Goal: Information Seeking & Learning: Check status

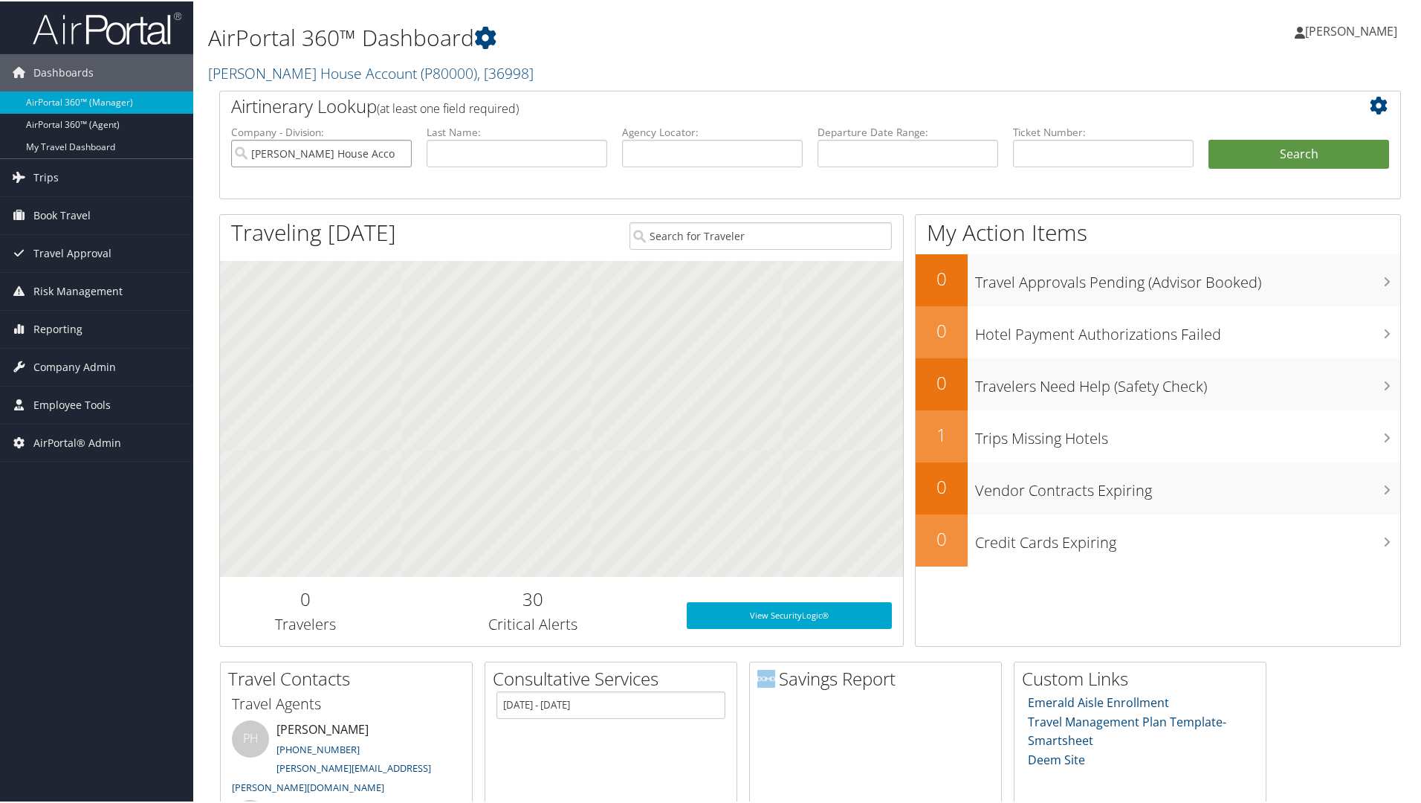
click at [401, 152] on input "Patty Herwick House Account" at bounding box center [321, 152] width 181 height 28
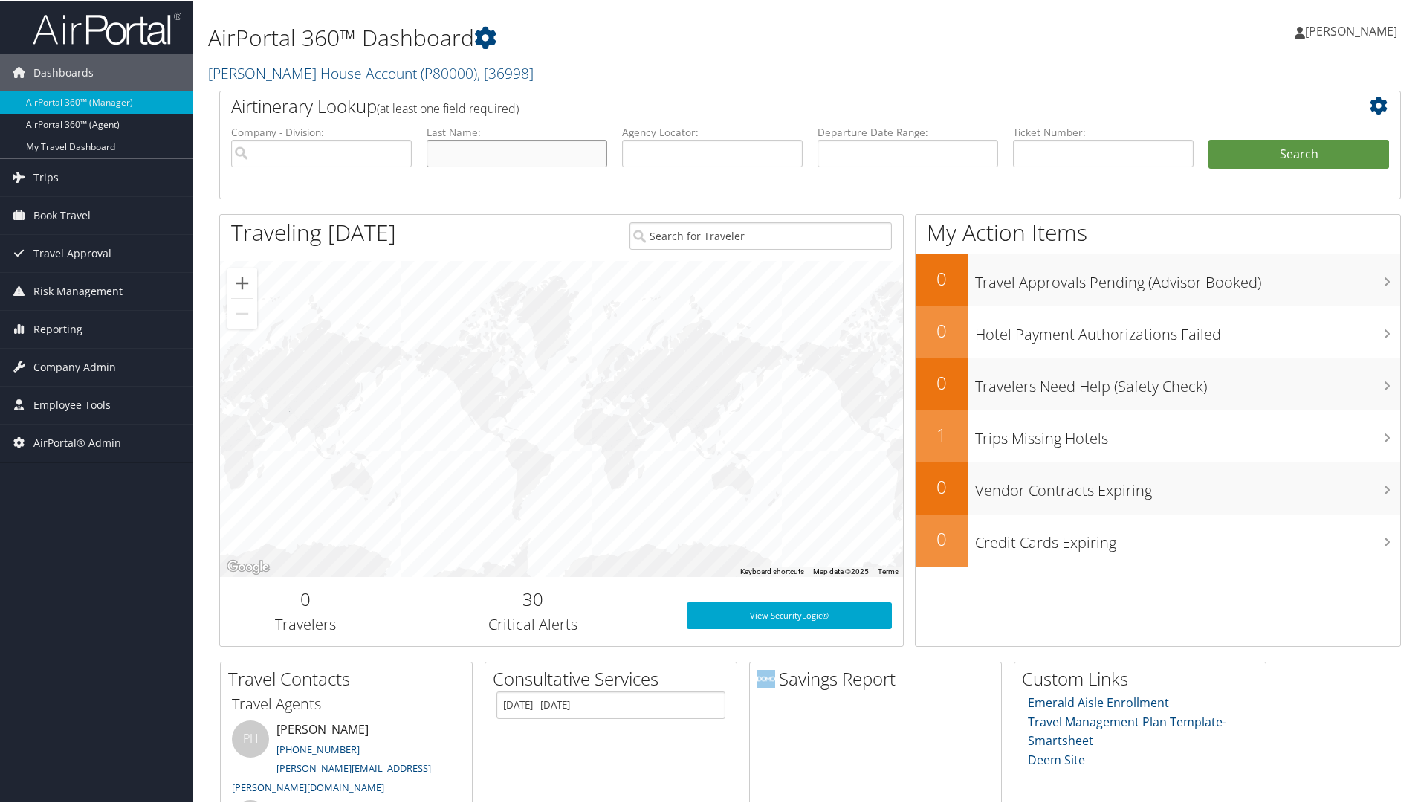
click at [532, 161] on input "text" at bounding box center [517, 152] width 181 height 28
type input "[PERSON_NAME]"
click at [1209, 138] on button "Search" at bounding box center [1299, 153] width 181 height 30
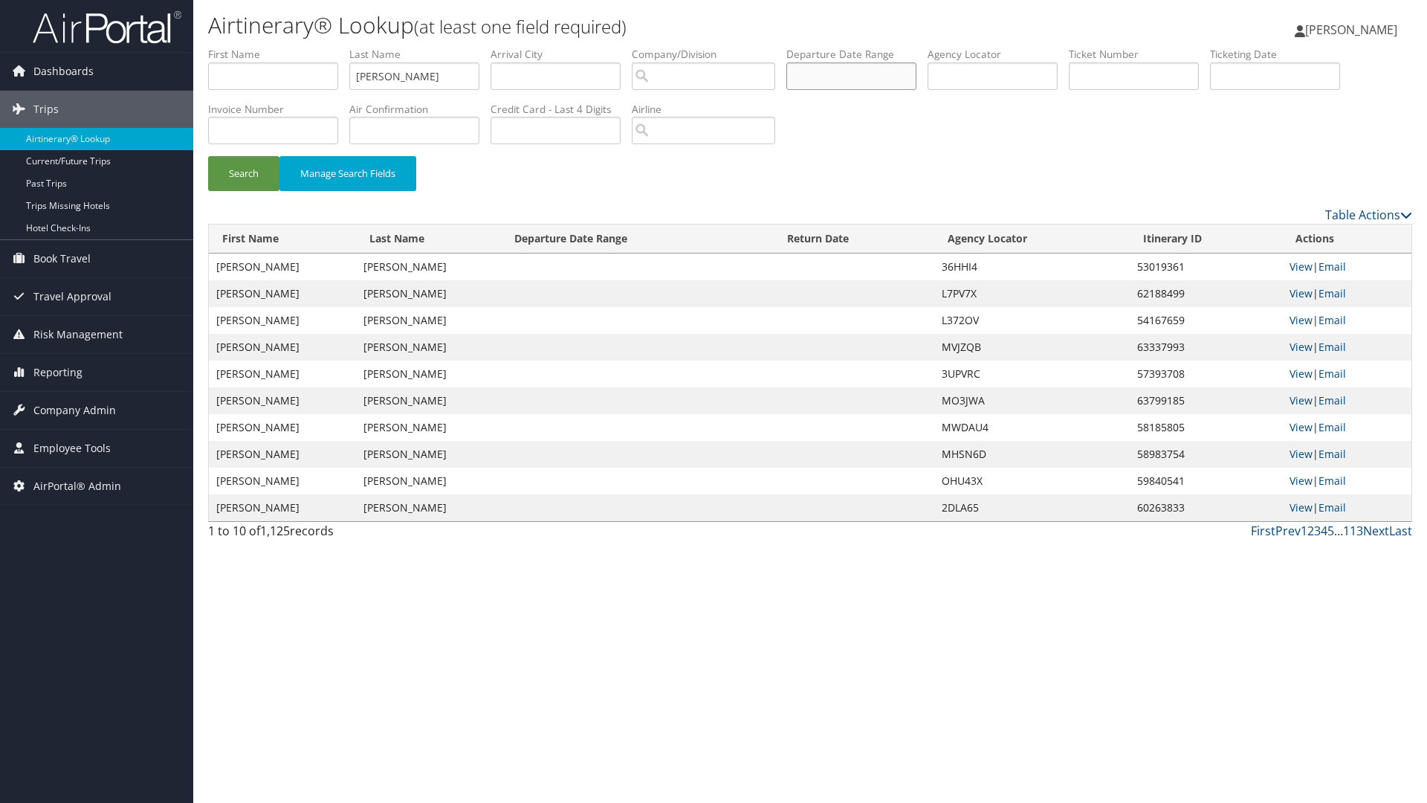
click at [818, 74] on input "text" at bounding box center [851, 76] width 130 height 28
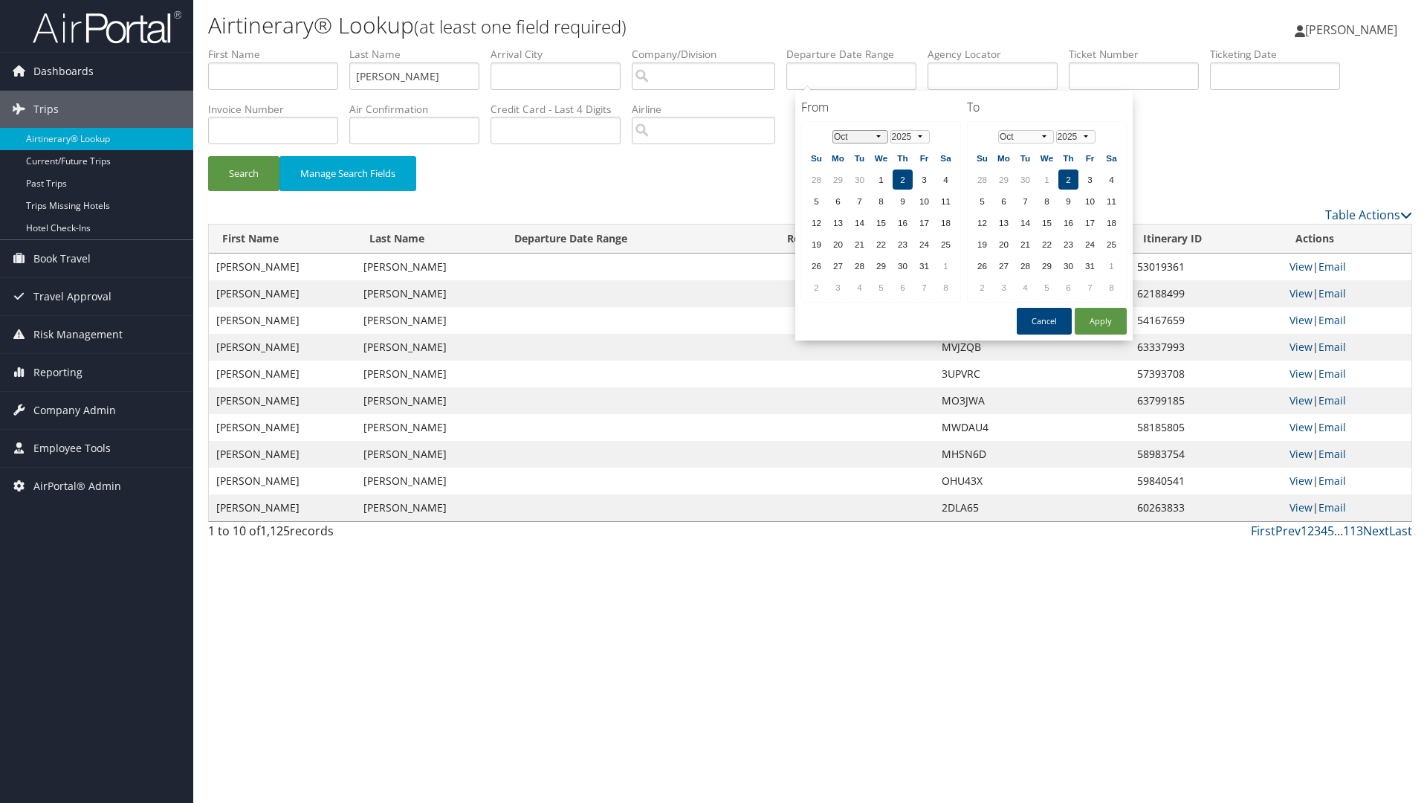
click at [845, 137] on select "Jan Feb Mar Apr May Jun [DATE] Aug Sep Oct Nov Dec" at bounding box center [861, 136] width 56 height 13
click at [843, 178] on td "1" at bounding box center [838, 179] width 20 height 20
click at [1070, 181] on td "2" at bounding box center [1069, 179] width 20 height 20
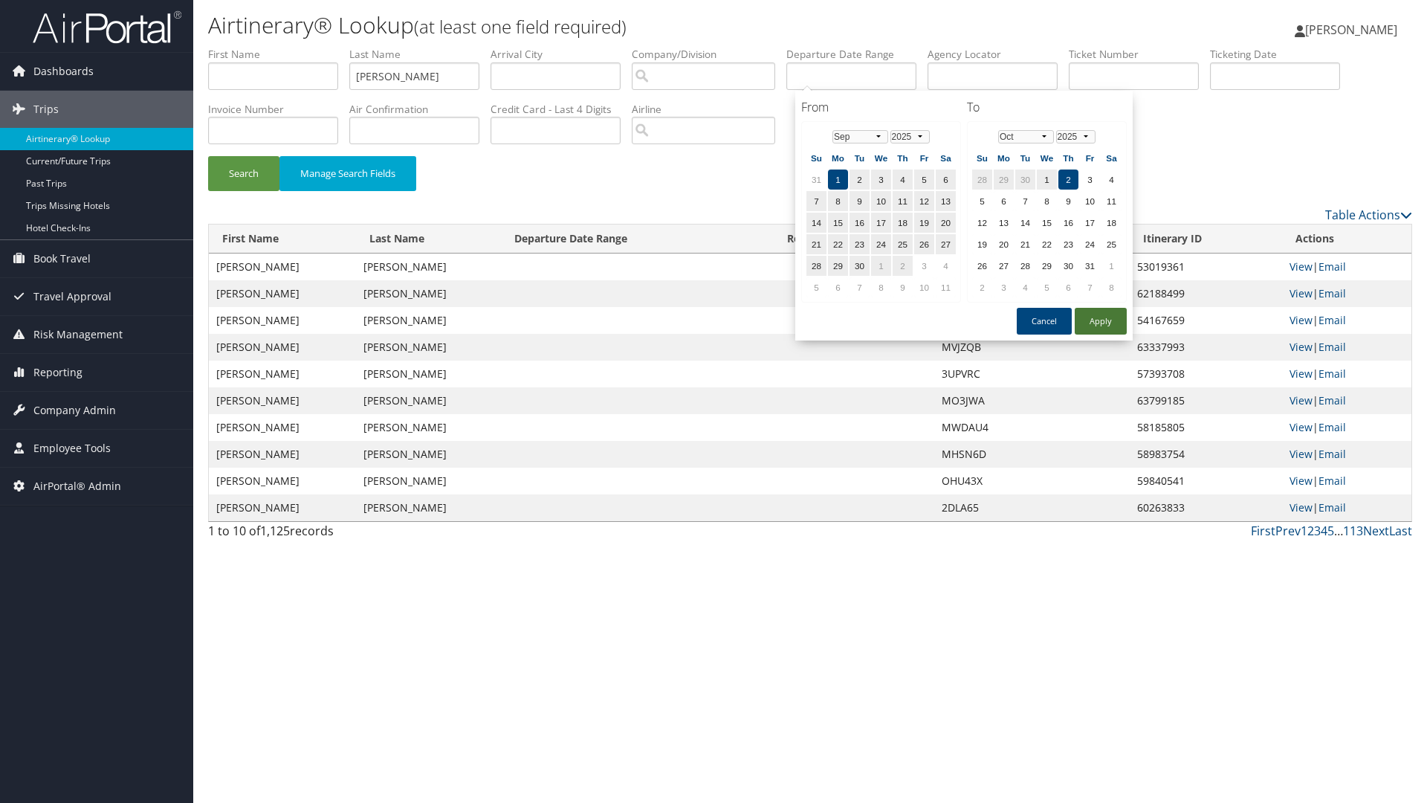
click at [1095, 312] on button "Apply" at bounding box center [1101, 321] width 52 height 27
type input "[DATE] - [DATE]"
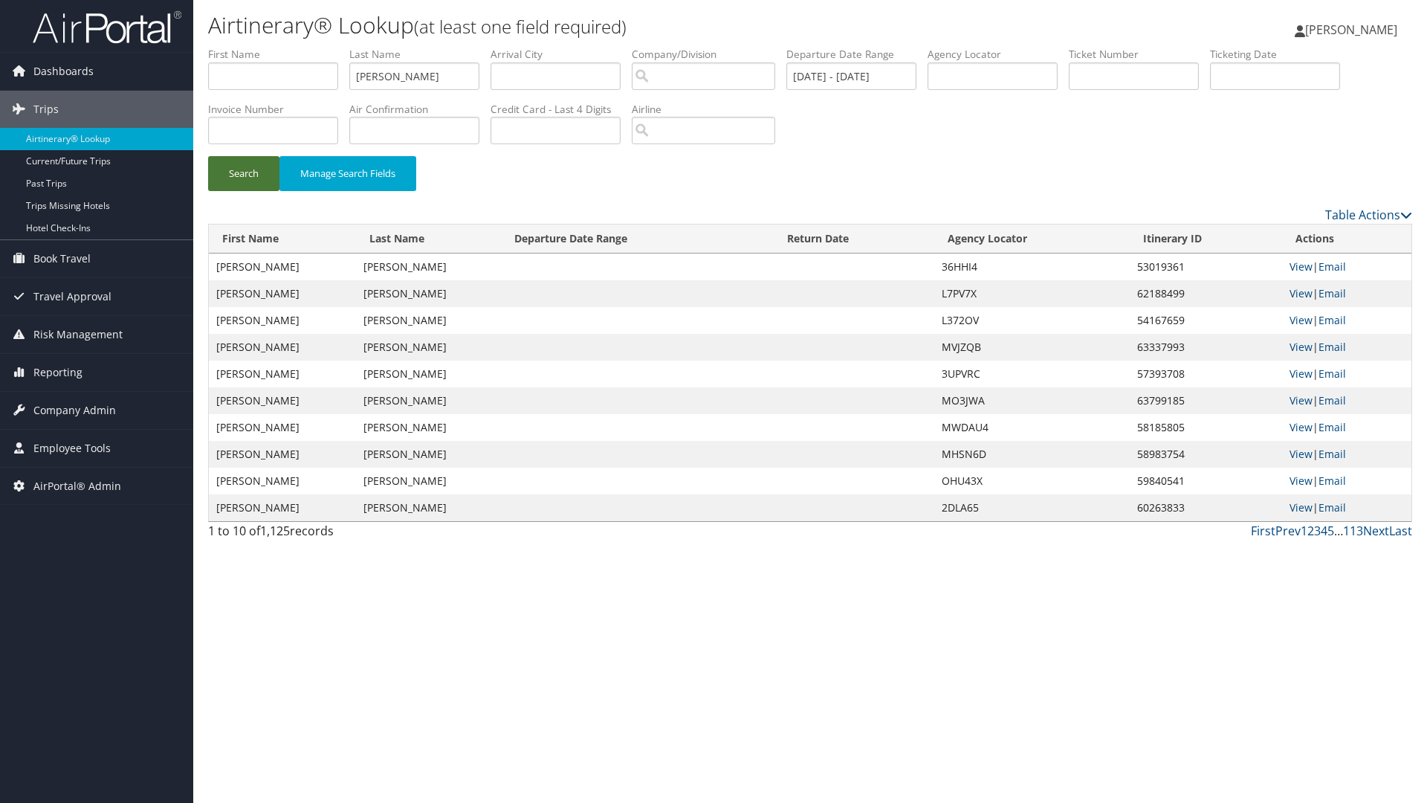
click at [247, 173] on button "Search" at bounding box center [243, 173] width 71 height 35
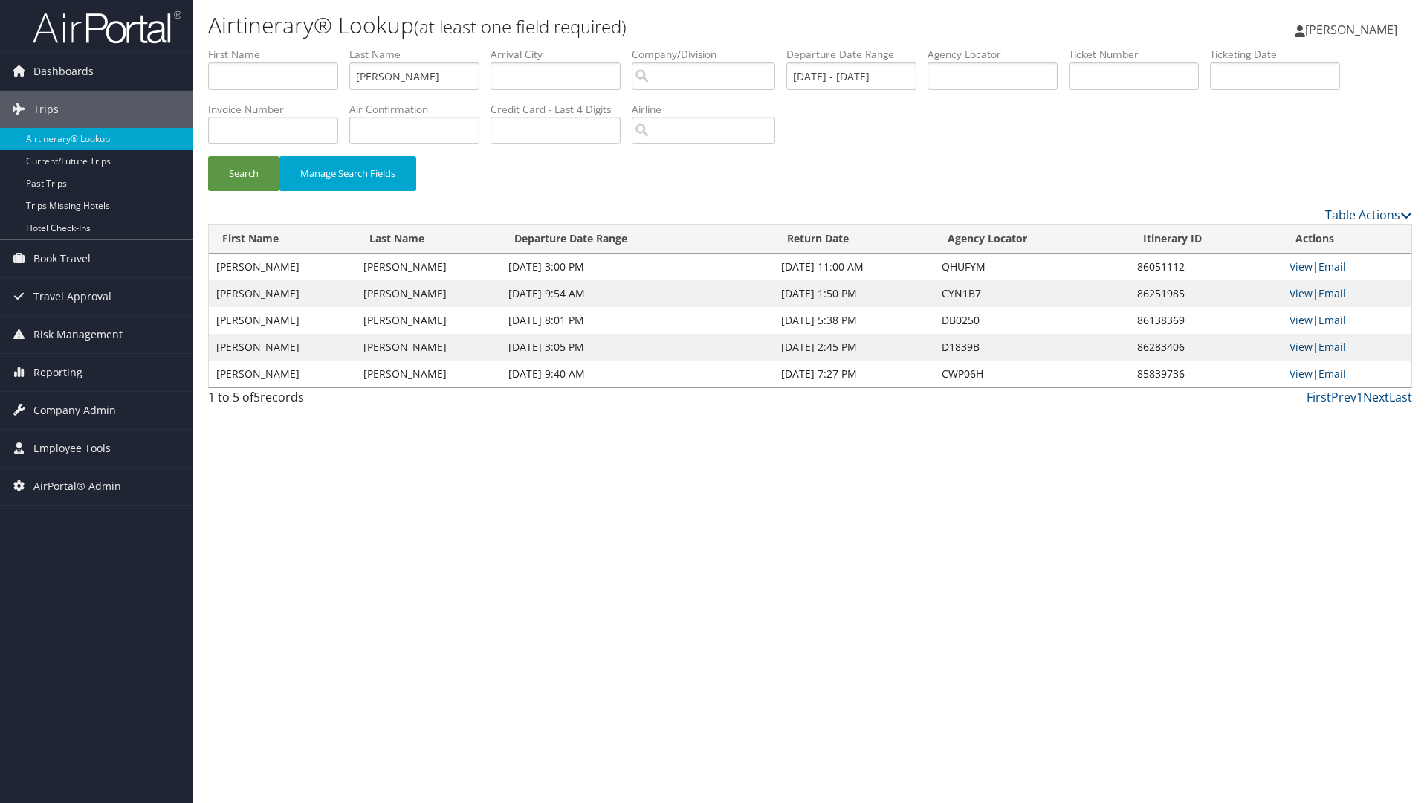
click at [1297, 345] on link "View" at bounding box center [1301, 347] width 23 height 14
click at [1288, 315] on td "View | Email" at bounding box center [1346, 320] width 129 height 27
click at [1294, 265] on link "View" at bounding box center [1301, 266] width 23 height 14
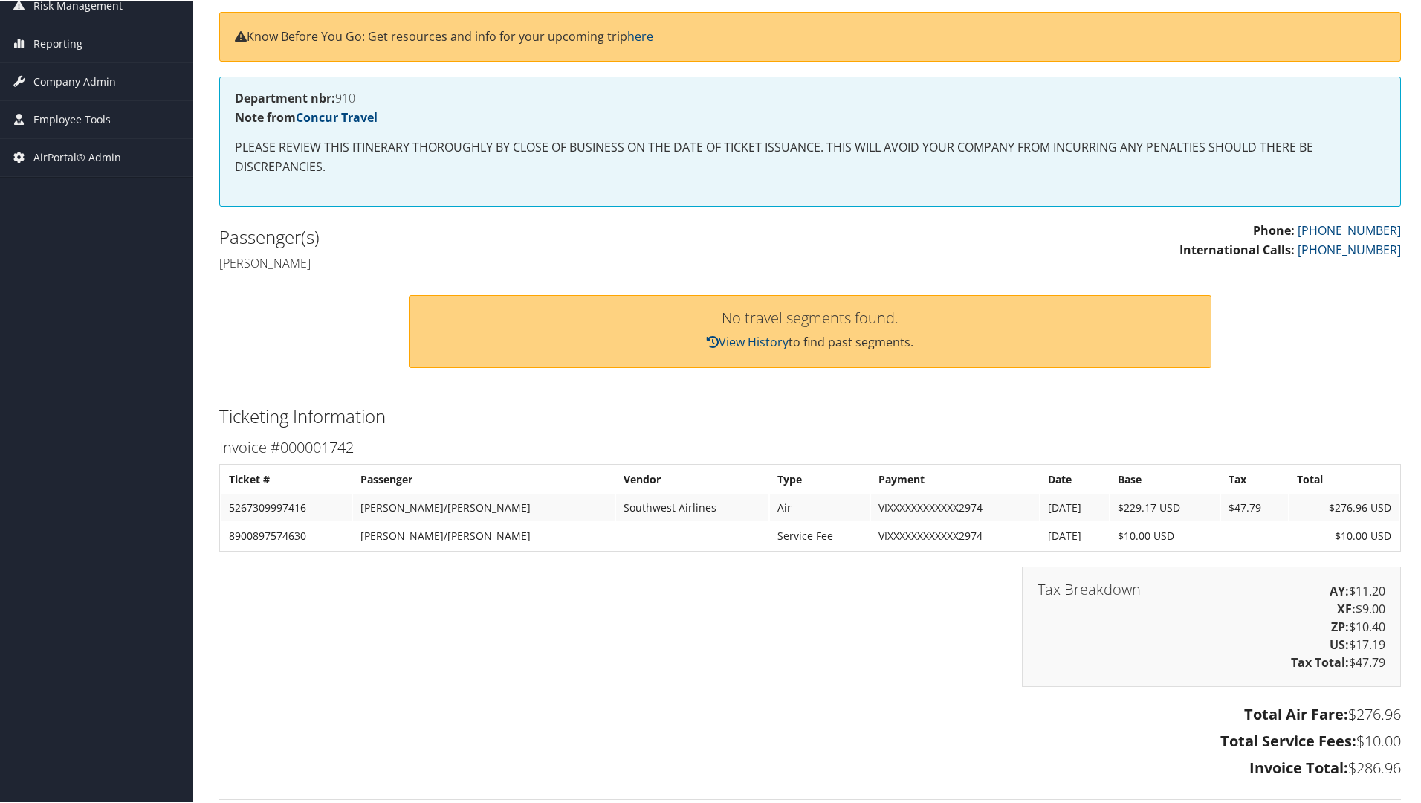
scroll to position [223, 0]
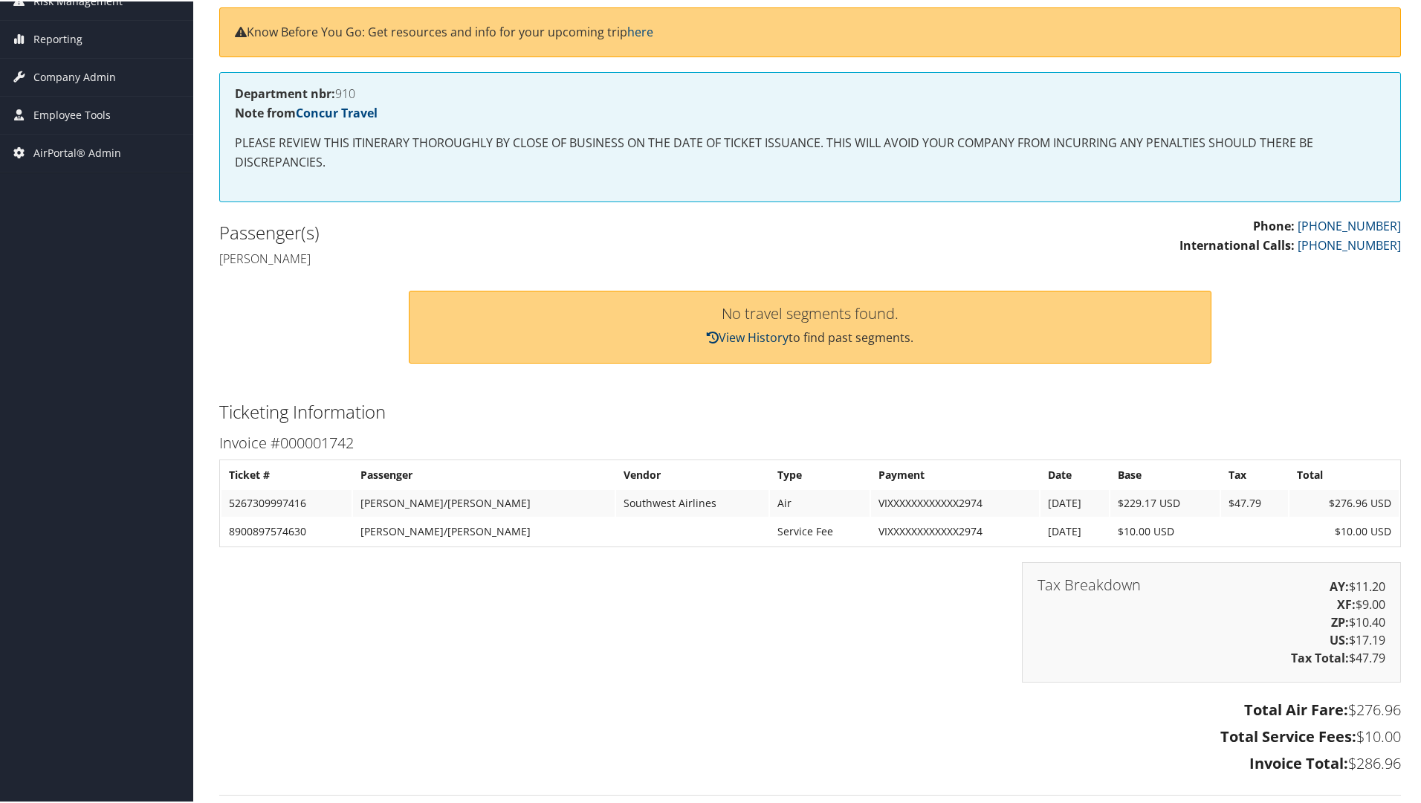
click at [757, 329] on link "View History" at bounding box center [748, 336] width 82 height 16
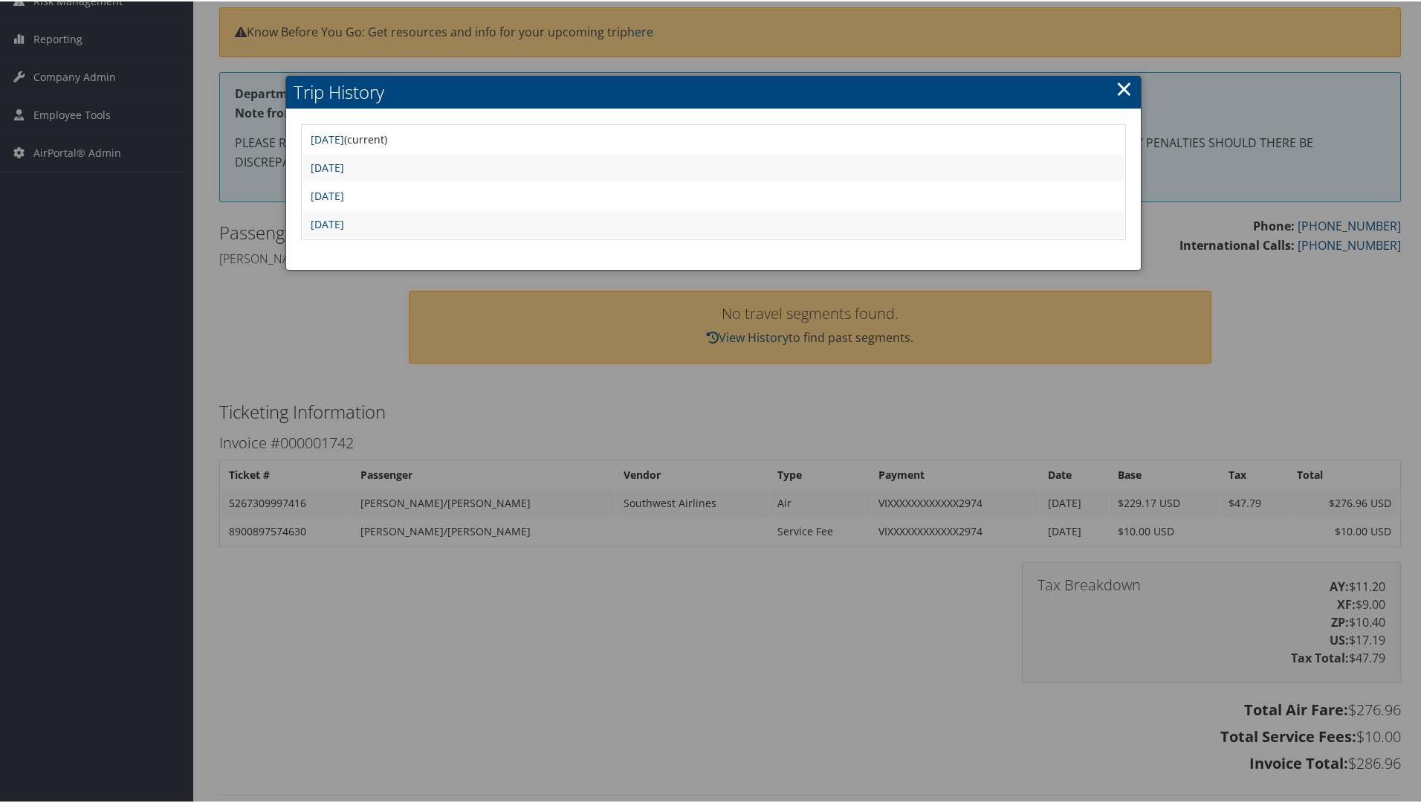
click at [344, 159] on link "Wed Aug 6 12:19:17 MDT 2025" at bounding box center [327, 166] width 33 height 14
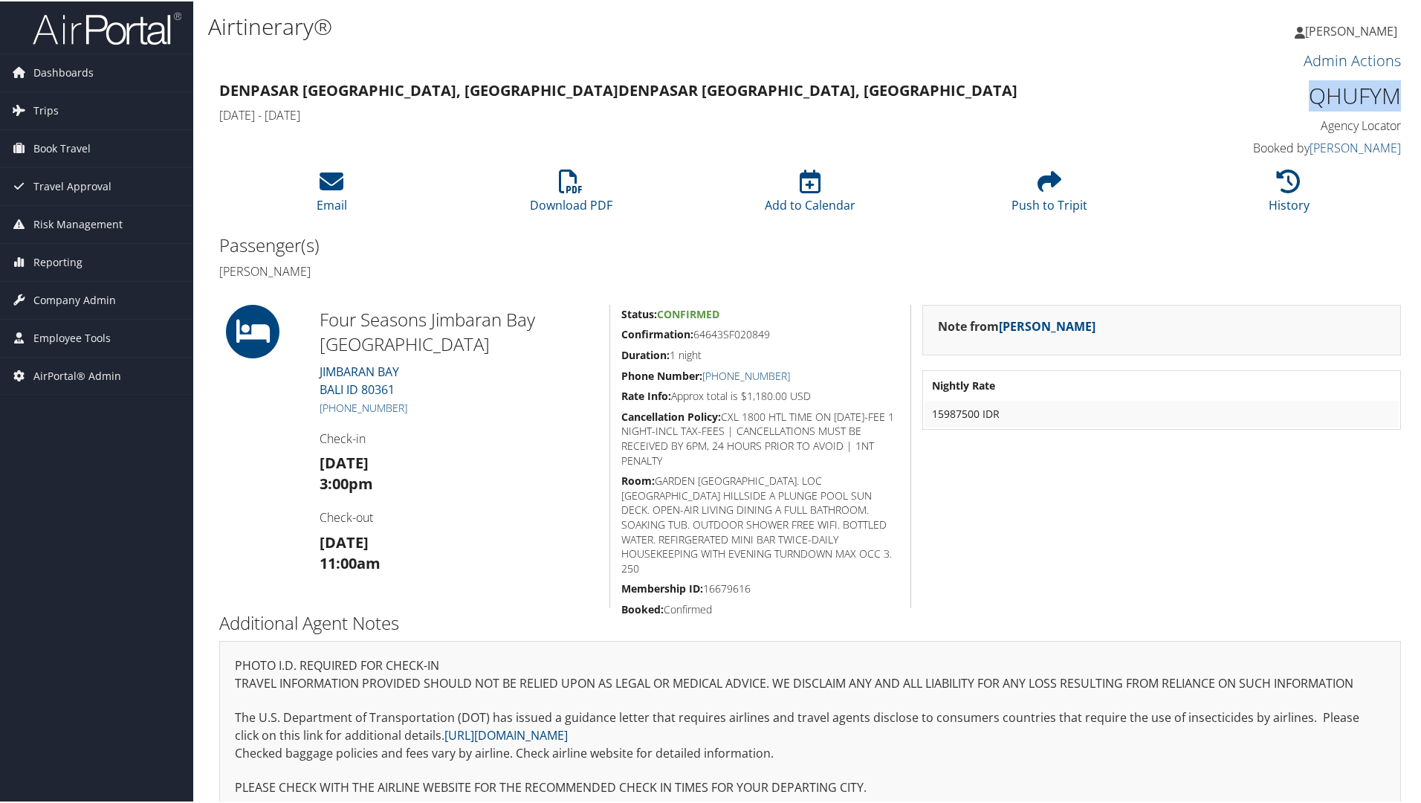
drag, startPoint x: 1305, startPoint y: 99, endPoint x: 1403, endPoint y: 106, distance: 98.4
click at [1403, 106] on div "QHUFYM Agency Locator Agency Locator QHUFYM Booked by [PERSON_NAME] Booked by […" at bounding box center [1261, 118] width 301 height 85
copy h1 "QHUFYM"
